Goal: Find specific page/section

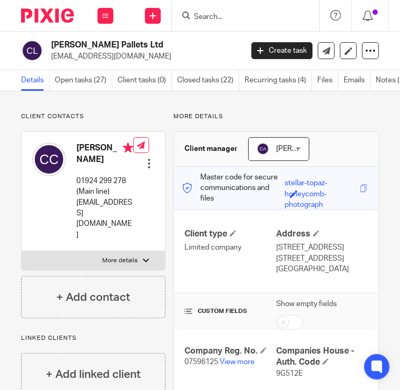
click at [251, 21] on input "Search" at bounding box center [240, 17] width 95 height 9
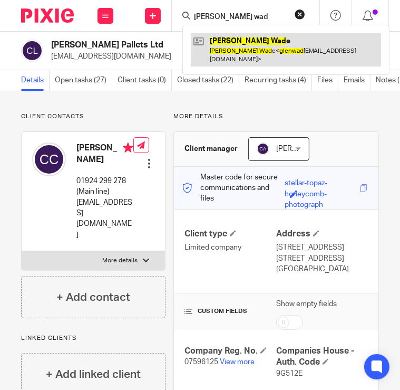
type input "glen wad"
click at [247, 46] on link at bounding box center [286, 49] width 190 height 33
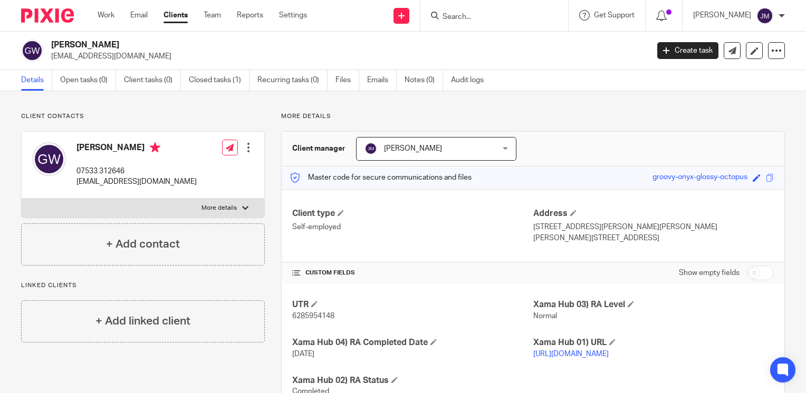
click at [511, 16] on input "Search" at bounding box center [489, 17] width 95 height 9
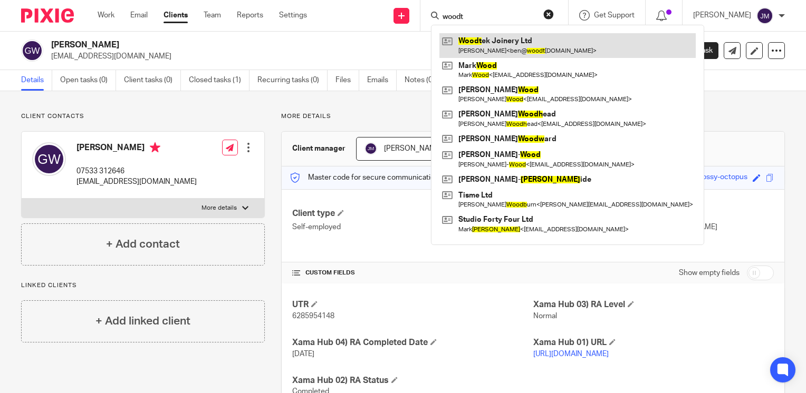
type input "woodt"
click at [504, 47] on link at bounding box center [567, 45] width 256 height 24
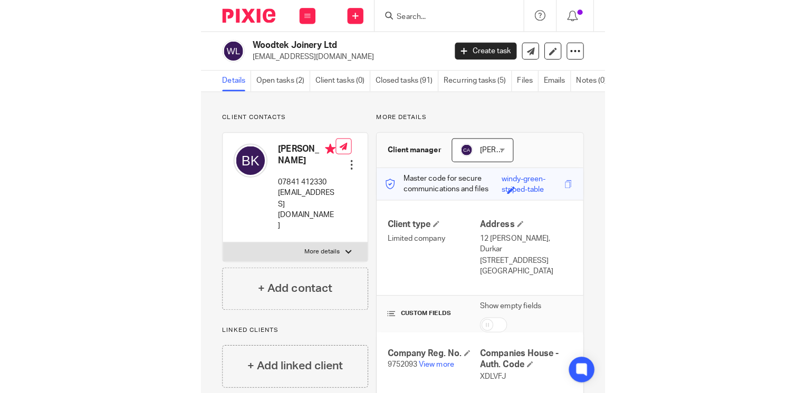
scroll to position [105, 0]
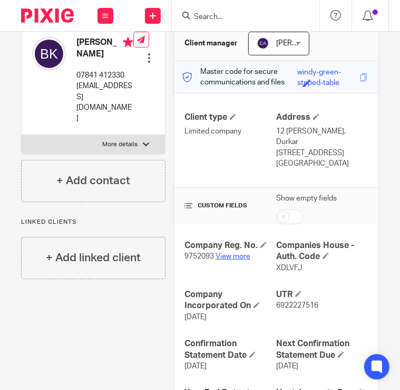
click at [226, 253] on link "View more" at bounding box center [233, 256] width 35 height 7
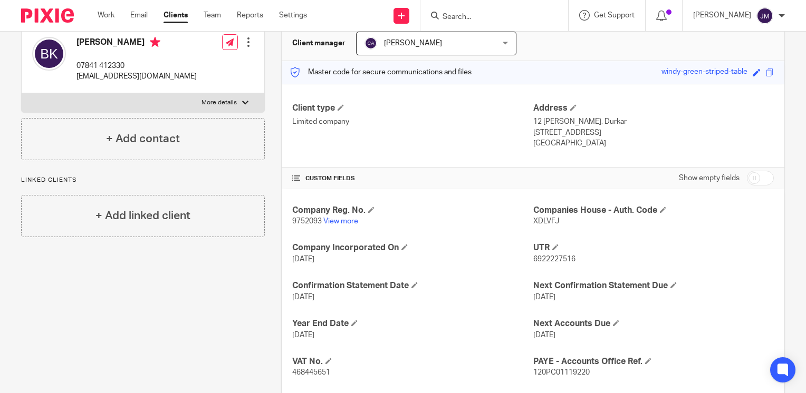
scroll to position [0, 0]
